Goal: Transaction & Acquisition: Book appointment/travel/reservation

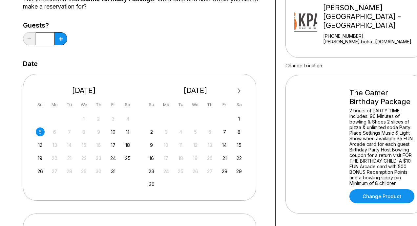
scroll to position [78, 0]
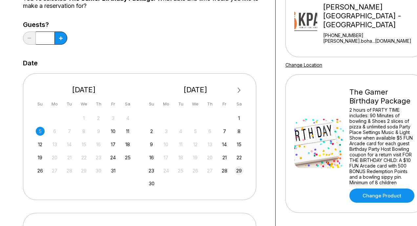
click at [239, 167] on div "29" at bounding box center [239, 170] width 9 height 9
click at [62, 38] on icon at bounding box center [61, 38] width 4 height 4
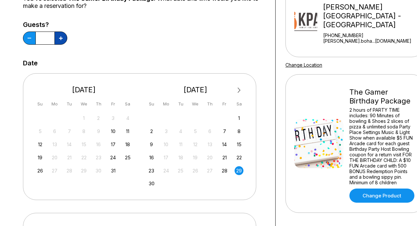
click at [62, 38] on icon at bounding box center [61, 38] width 4 height 4
type input "*"
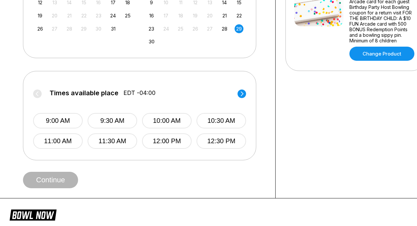
scroll to position [221, 0]
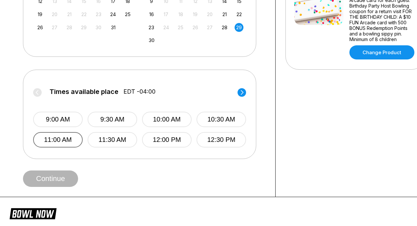
click at [56, 144] on button "11:00 AM" at bounding box center [58, 139] width 50 height 15
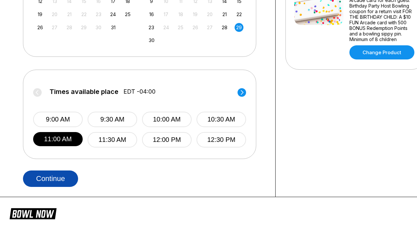
click at [52, 179] on button "Continue" at bounding box center [50, 178] width 55 height 16
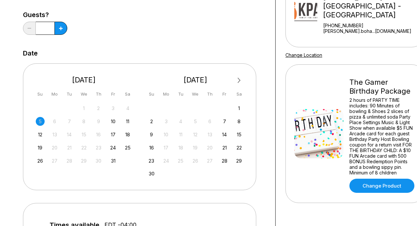
scroll to position [90, 0]
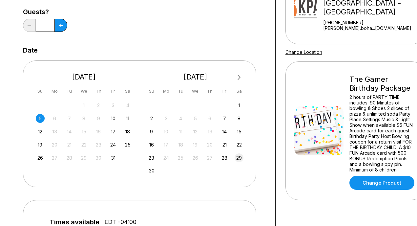
click at [237, 155] on div "29" at bounding box center [239, 157] width 9 height 9
click at [63, 25] on button at bounding box center [61, 25] width 13 height 13
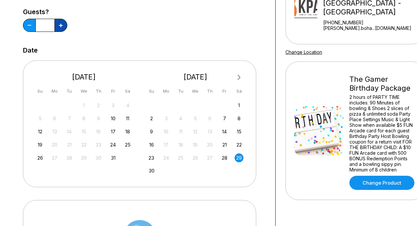
click at [63, 25] on button at bounding box center [61, 25] width 13 height 13
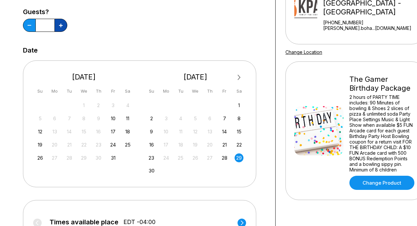
click at [63, 25] on button at bounding box center [61, 25] width 13 height 13
type input "*"
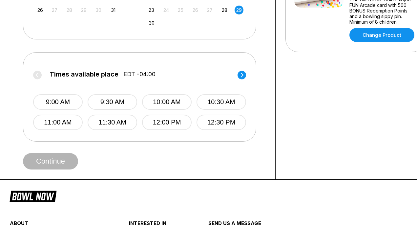
scroll to position [242, 0]
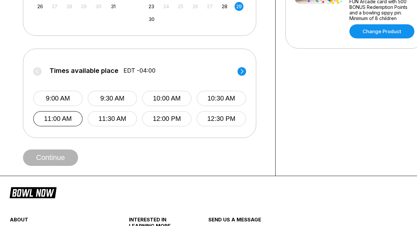
click at [55, 118] on button "11:00 AM" at bounding box center [58, 118] width 50 height 15
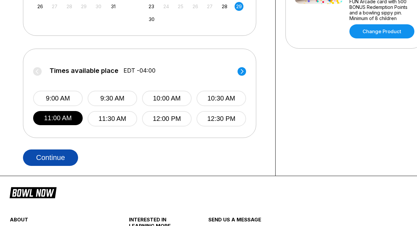
click at [51, 162] on button "Continue" at bounding box center [50, 157] width 55 height 16
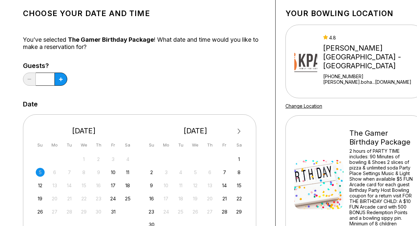
scroll to position [37, 0]
click at [61, 84] on button at bounding box center [61, 78] width 13 height 13
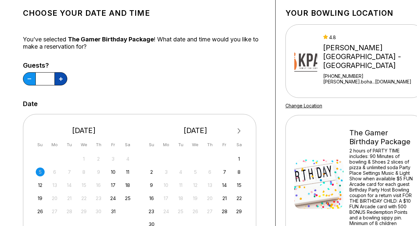
click at [61, 84] on button at bounding box center [61, 78] width 13 height 13
type input "*"
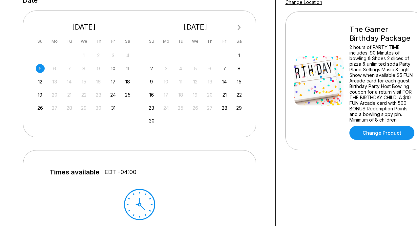
scroll to position [141, 0]
click at [241, 109] on div "29" at bounding box center [239, 107] width 9 height 9
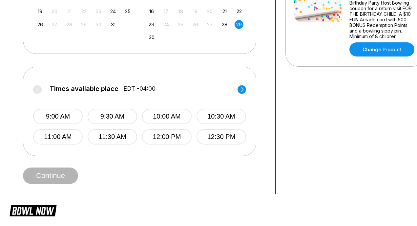
scroll to position [224, 0]
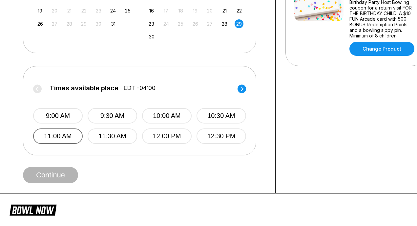
click at [67, 138] on button "11:00 AM" at bounding box center [58, 135] width 50 height 15
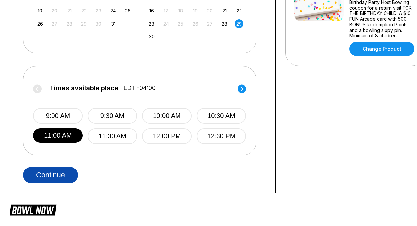
click at [51, 172] on button "Continue" at bounding box center [50, 175] width 55 height 16
